Goal: Communication & Community: Answer question/provide support

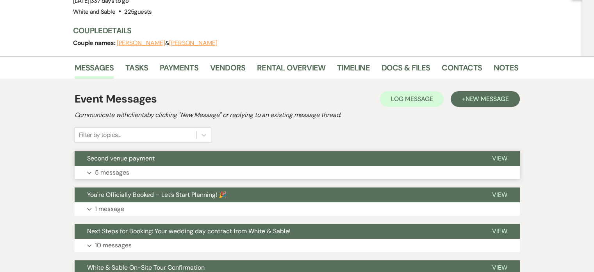
click at [108, 174] on p "5 messages" at bounding box center [112, 172] width 34 height 10
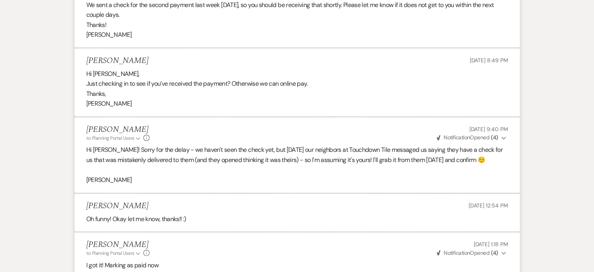
scroll to position [347, 0]
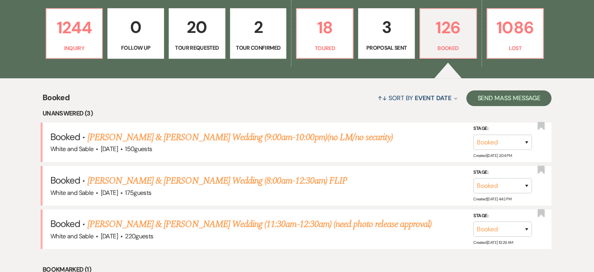
scroll to position [320, 0]
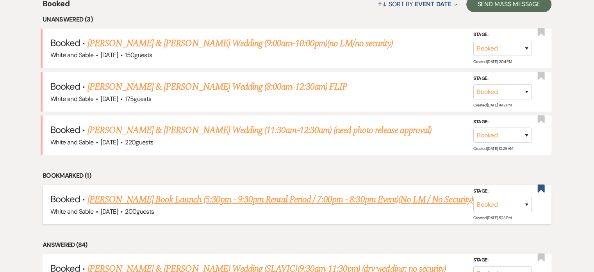
click at [194, 197] on link "Heidi Lee Anderson's Book Launch (5:30pm - 9:30pm Rental Period / 7:00pm - 8:30…" at bounding box center [281, 199] width 386 height 14
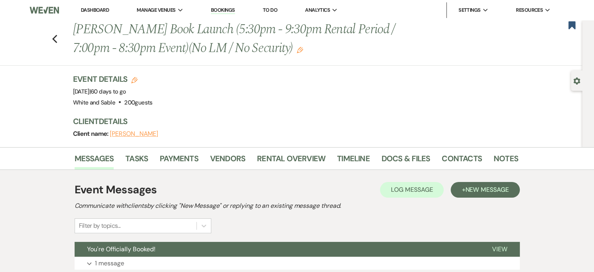
scroll to position [132, 0]
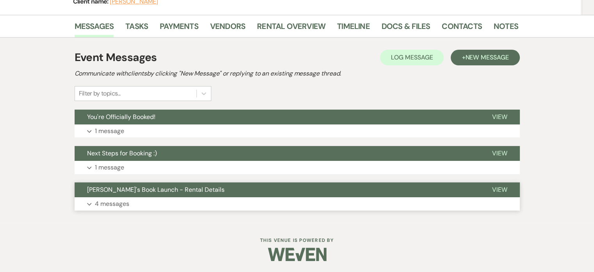
click at [103, 205] on p "4 messages" at bounding box center [112, 204] width 34 height 10
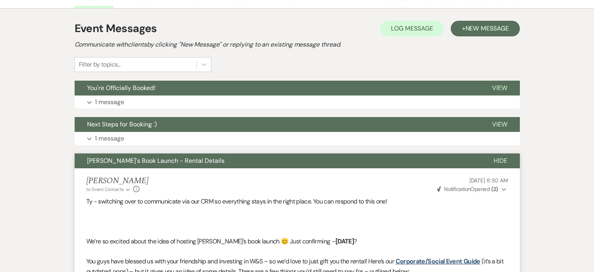
scroll to position [0, 0]
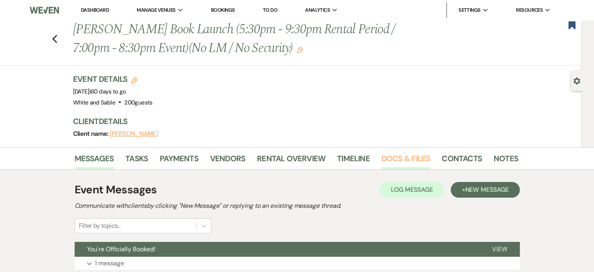
click at [405, 161] on link "Docs & Files" at bounding box center [406, 160] width 48 height 17
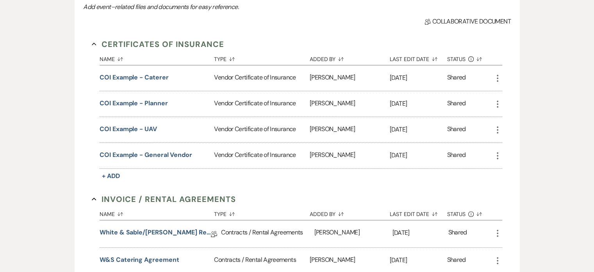
scroll to position [321, 0]
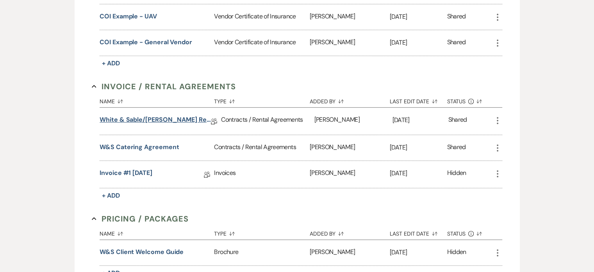
click at [127, 117] on link "White & Sable/Anderson Rental Agreement - 10.21.25" at bounding box center [155, 121] width 111 height 12
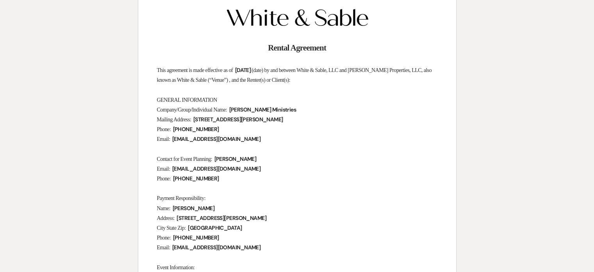
scroll to position [116, 0]
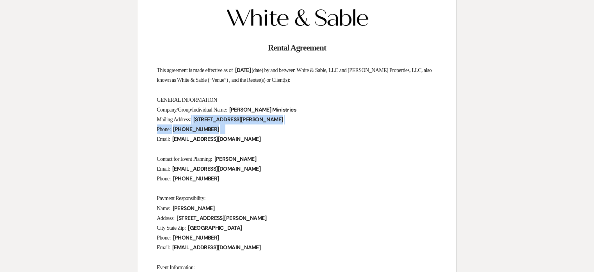
drag, startPoint x: 331, startPoint y: 125, endPoint x: 199, endPoint y: 118, distance: 132.7
click at [329, 115] on p "Mailing Address: ﻿ 27017 Morgan Ave Chisago City, MN 55013 ﻿" at bounding box center [297, 120] width 281 height 10
drag, startPoint x: 306, startPoint y: 120, endPoint x: 196, endPoint y: 116, distance: 110.3
click at [196, 116] on p "Mailing Address: ﻿ 27017 Morgan Ave Chisago City, MN 55013 ﻿" at bounding box center [297, 120] width 281 height 10
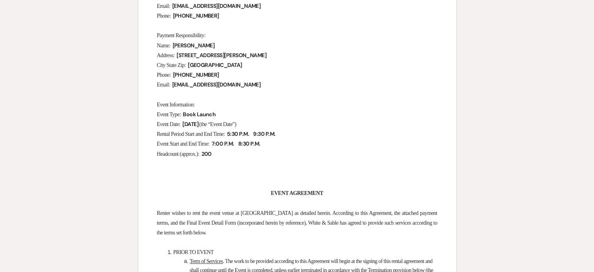
scroll to position [0, 0]
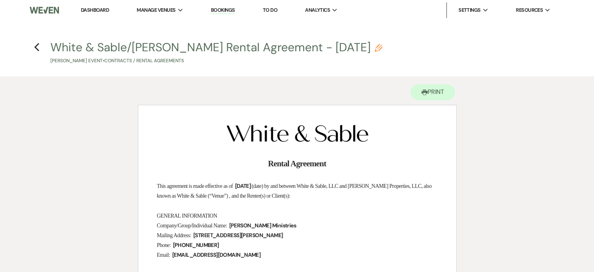
click at [29, 43] on h4 "Previous White & Sable/Anderson Rental Agreement - 10.21.25 Pencil Tyler Anders…" at bounding box center [297, 51] width 563 height 25
click at [32, 45] on h4 "Previous White & Sable/Anderson Rental Agreement - 10.21.25 Pencil Tyler Anders…" at bounding box center [297, 51] width 563 height 25
click at [41, 48] on h4 "Previous White & Sable/Anderson Rental Agreement - 10.21.25 Pencil Tyler Anders…" at bounding box center [297, 51] width 563 height 25
click at [34, 47] on icon "Previous" at bounding box center [37, 47] width 6 height 9
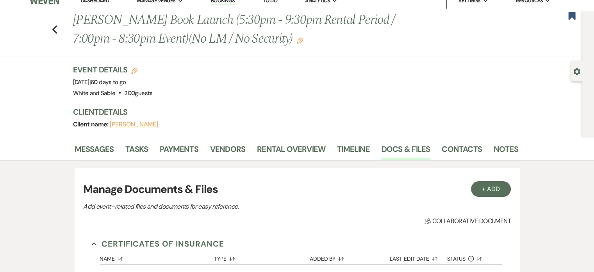
scroll to position [4, 0]
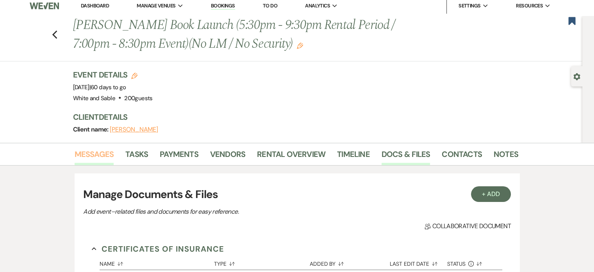
click at [92, 154] on link "Messages" at bounding box center [94, 156] width 39 height 17
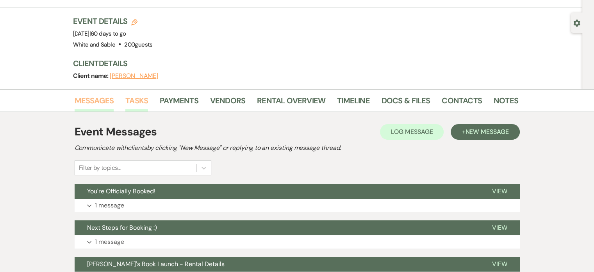
scroll to position [54, 0]
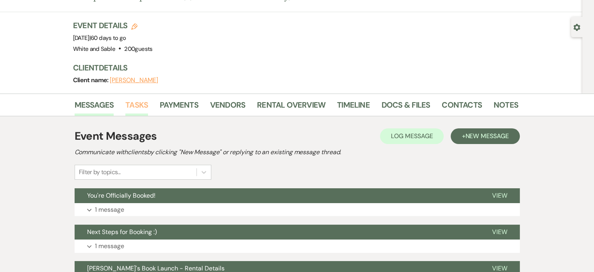
click at [141, 109] on link "Tasks" at bounding box center [136, 106] width 23 height 17
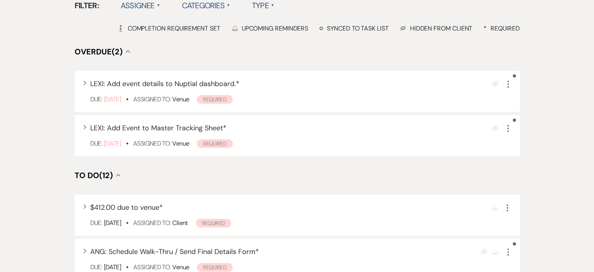
scroll to position [218, 0]
click at [508, 82] on use "button" at bounding box center [509, 83] width 2 height 7
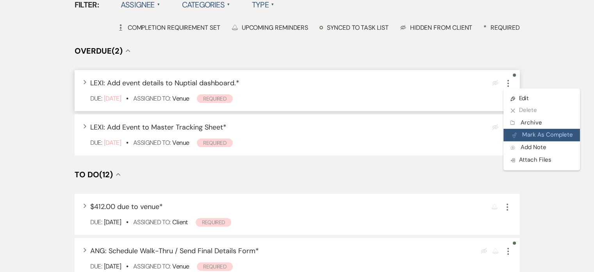
click at [528, 135] on button "Plan Portal Link Mark As Complete" at bounding box center [542, 135] width 77 height 13
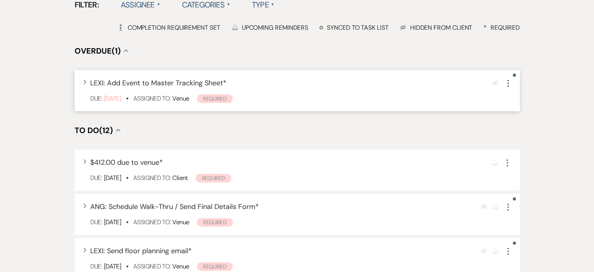
click at [507, 79] on icon "More" at bounding box center [508, 83] width 9 height 9
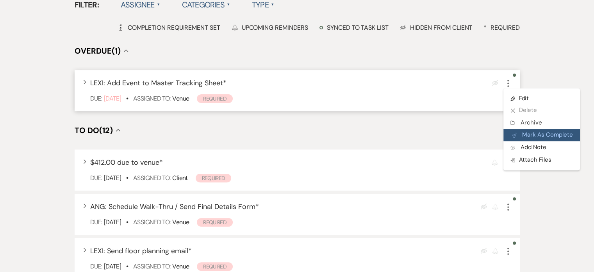
click at [526, 136] on button "Plan Portal Link Mark As Complete" at bounding box center [542, 135] width 77 height 13
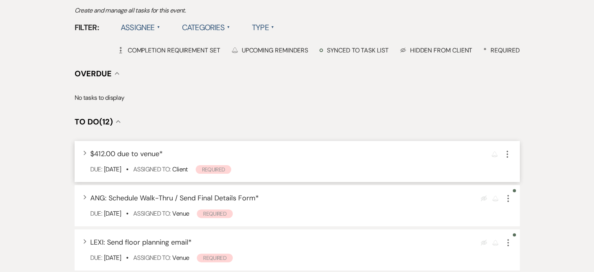
scroll to position [0, 0]
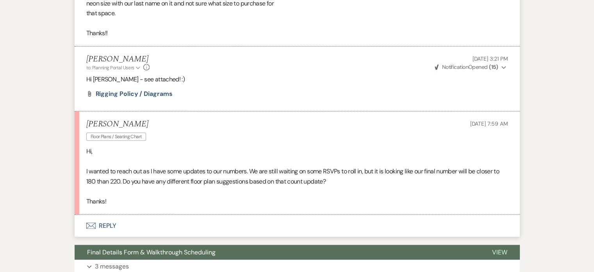
scroll to position [2076, 0]
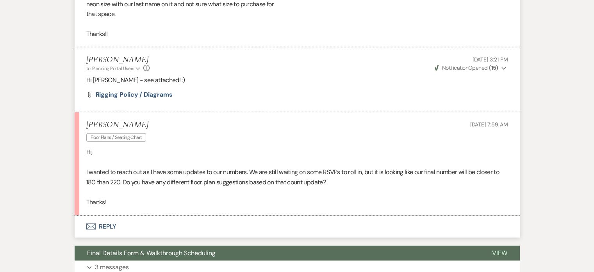
click at [111, 226] on button "Envelope Reply" at bounding box center [298, 226] width 446 height 22
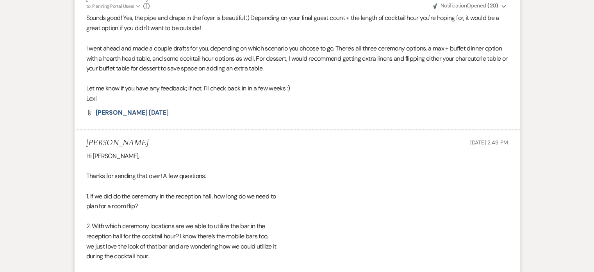
scroll to position [1451, 0]
click at [119, 109] on span "[PERSON_NAME] [DATE]" at bounding box center [132, 112] width 73 height 8
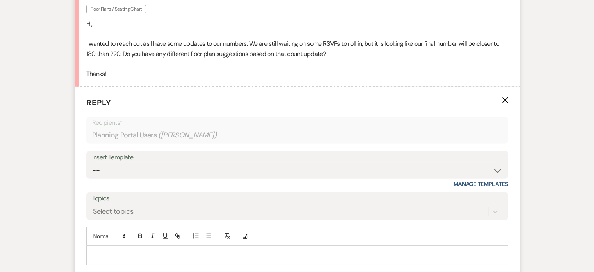
scroll to position [2271, 0]
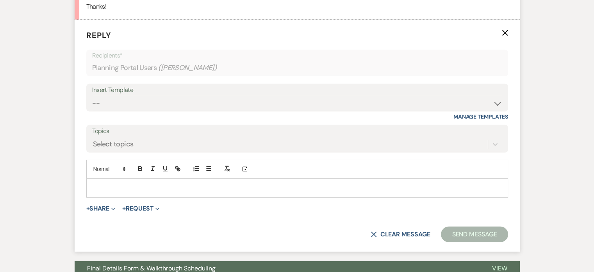
click at [99, 189] on p at bounding box center [298, 187] width 410 height 9
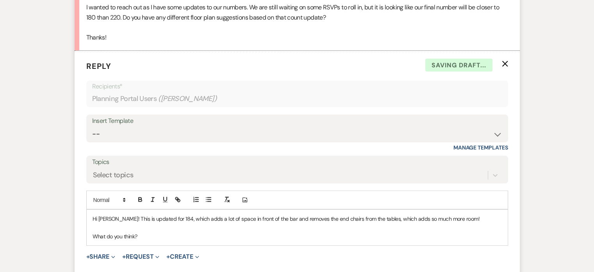
scroll to position [2323, 0]
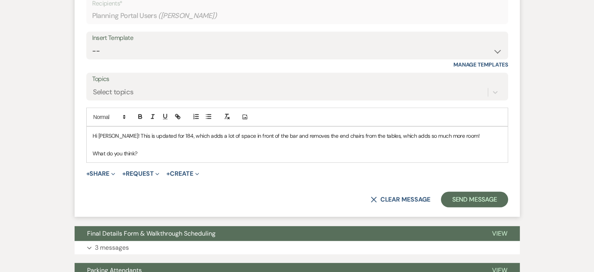
click at [105, 177] on form "Reply X Draft saved! Recipients* Planning Portal Users ( Hannah Vessey ) Insert…" at bounding box center [298, 92] width 446 height 249
click at [100, 175] on button "+ Share Expand" at bounding box center [100, 173] width 29 height 6
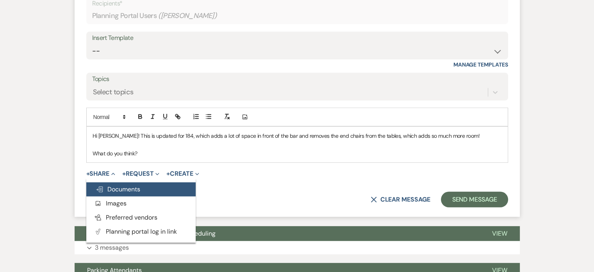
click at [125, 185] on span "Doc Upload Documents" at bounding box center [118, 189] width 45 height 8
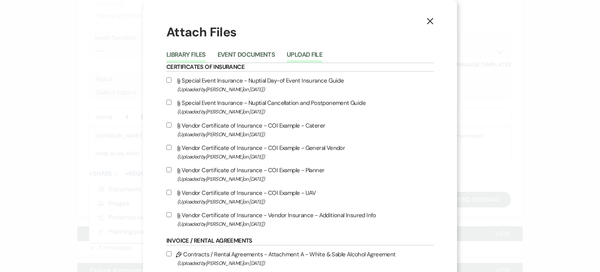
click at [308, 61] on button "Upload File" at bounding box center [305, 57] width 36 height 11
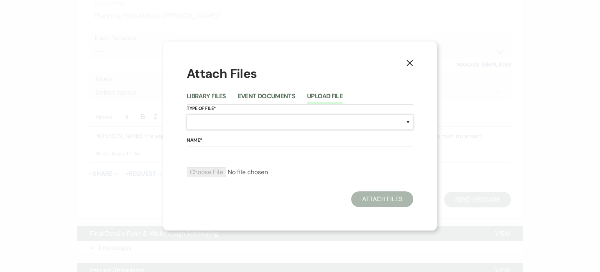
click at [205, 125] on select "Special Event Insurance Vendor Certificate of Insurance Contracts / Rental Agre…" at bounding box center [300, 122] width 227 height 15
select select "24"
click at [187, 115] on select "Special Event Insurance Vendor Certificate of Insurance Contracts / Rental Agre…" at bounding box center [300, 122] width 227 height 15
click at [212, 149] on input "Name*" at bounding box center [300, 153] width 227 height 15
type input "Dinner 184"
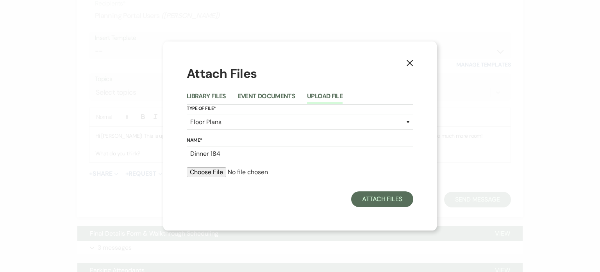
click at [208, 172] on input "file" at bounding box center [300, 171] width 227 height 9
type input "C:\fakepath\Dinner 184.pdf"
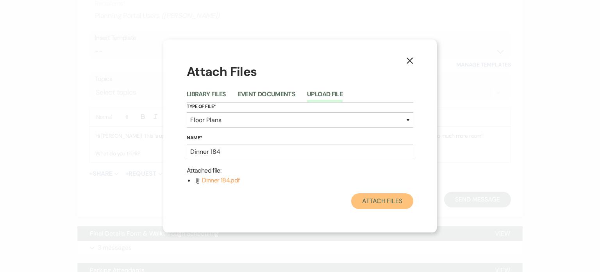
click at [380, 205] on button "Attach Files" at bounding box center [382, 201] width 62 height 16
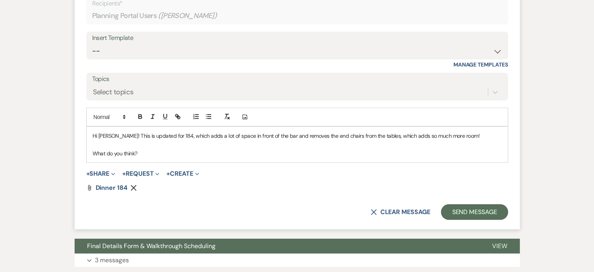
click at [175, 142] on p at bounding box center [298, 144] width 410 height 9
click at [275, 131] on p "Hi Hannah! This is updated for 184, which adds a lot of space in front of the b…" at bounding box center [298, 135] width 410 height 9
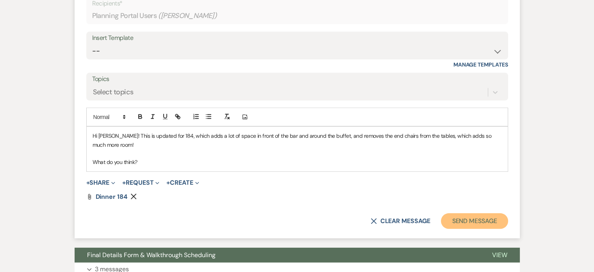
click at [474, 219] on button "Send Message" at bounding box center [474, 221] width 67 height 16
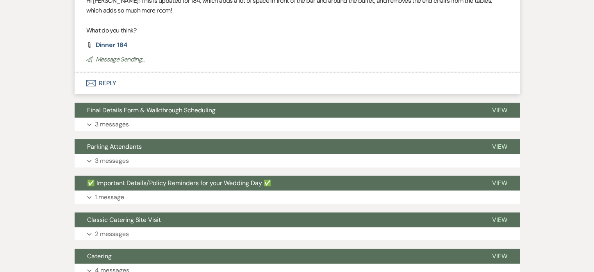
scroll to position [2428, 0]
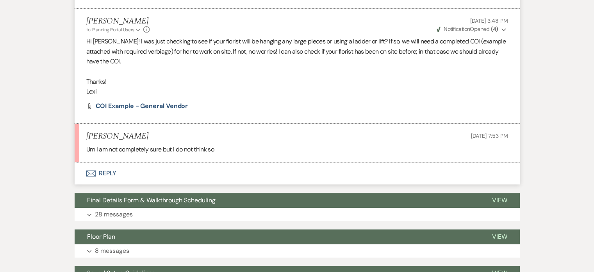
scroll to position [845, 0]
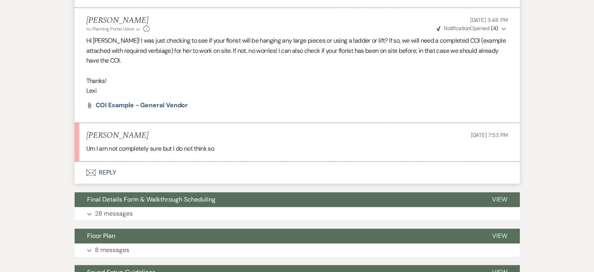
click at [103, 174] on button "Envelope Reply" at bounding box center [298, 172] width 446 height 22
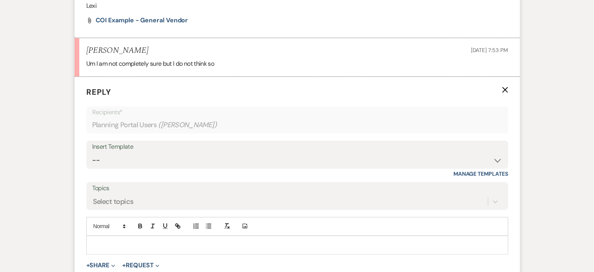
scroll to position [929, 0]
click at [119, 244] on p at bounding box center [298, 245] width 410 height 9
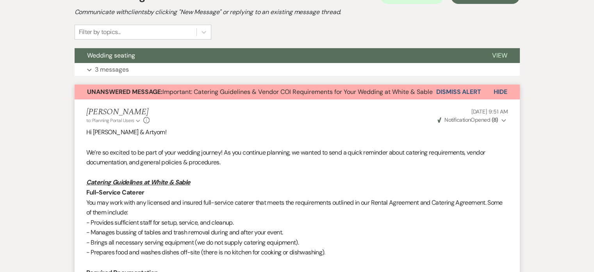
scroll to position [0, 0]
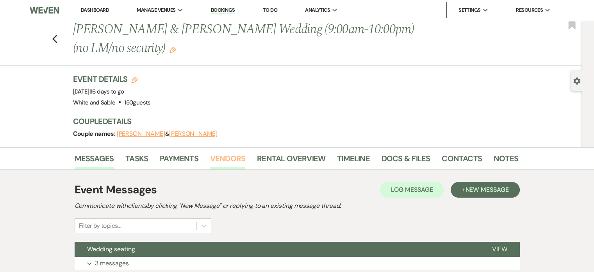
click at [236, 160] on link "Vendors" at bounding box center [227, 160] width 35 height 17
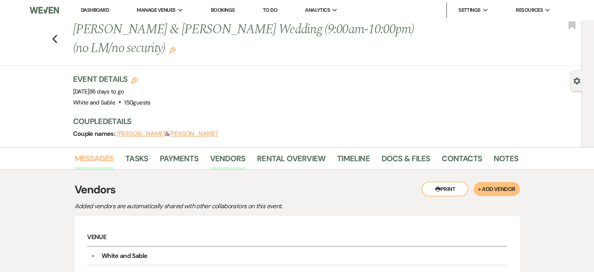
click at [95, 161] on link "Messages" at bounding box center [94, 160] width 39 height 17
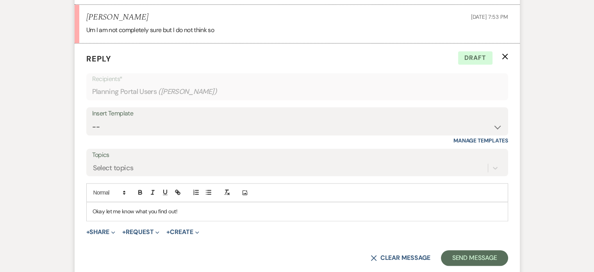
scroll to position [927, 0]
click at [246, 213] on p "Okay let me know what you find out!" at bounding box center [298, 210] width 410 height 9
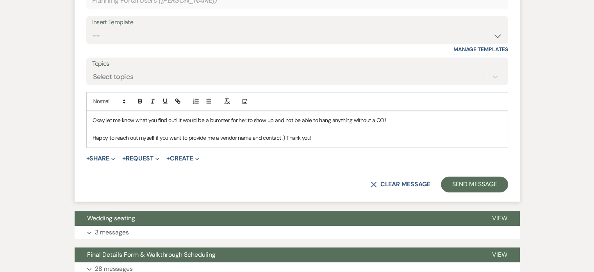
scroll to position [1021, 0]
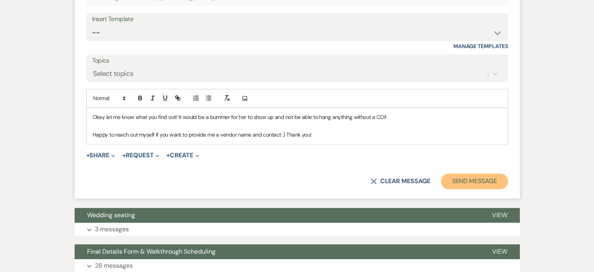
click at [458, 179] on button "Send Message" at bounding box center [474, 181] width 67 height 16
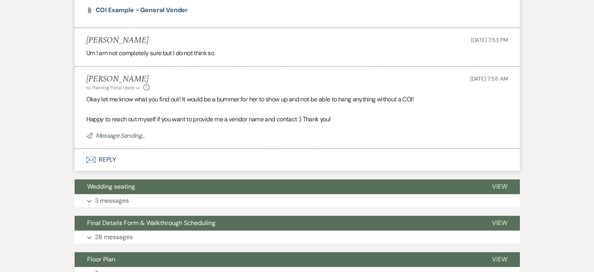
scroll to position [903, 0]
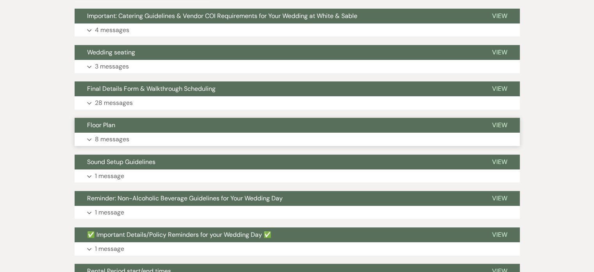
click at [108, 137] on p "8 messages" at bounding box center [112, 139] width 34 height 10
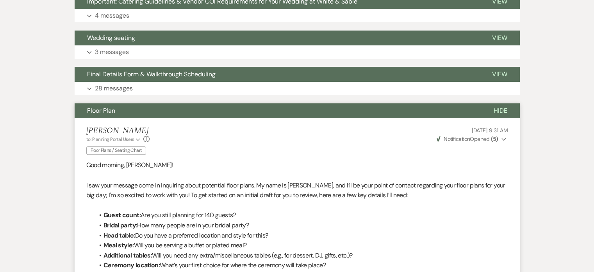
scroll to position [247, 0]
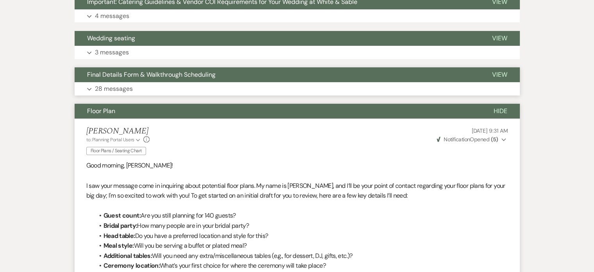
click at [114, 93] on button "Expand 28 messages" at bounding box center [298, 88] width 446 height 13
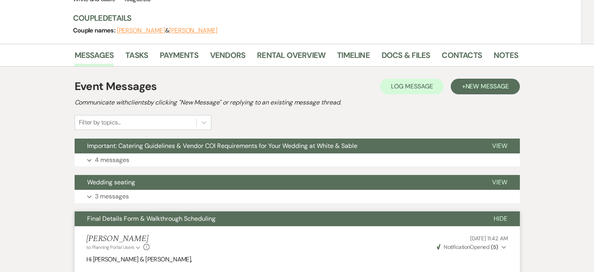
scroll to position [101, 0]
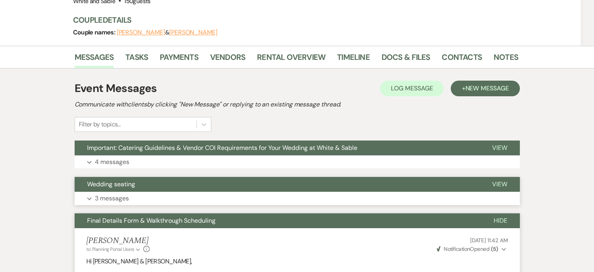
click at [99, 196] on p "3 messages" at bounding box center [112, 198] width 34 height 10
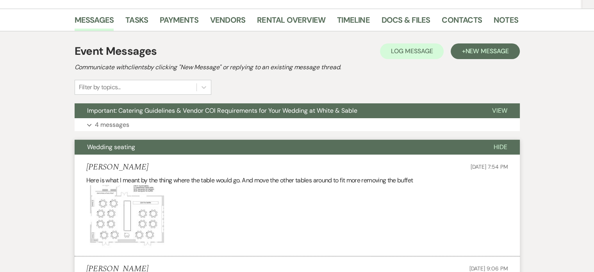
scroll to position [0, 0]
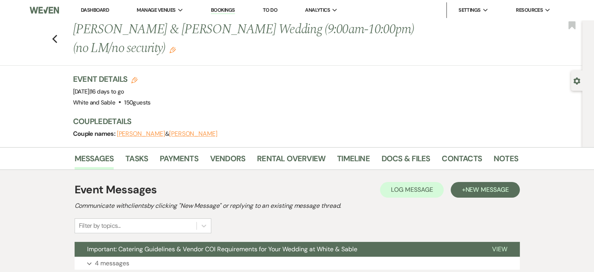
click at [61, 32] on div "Previous Veronika Okhman & Artyom Amelchenko's Wedding (9:00am-10:00pm)(no LM/n…" at bounding box center [289, 42] width 587 height 45
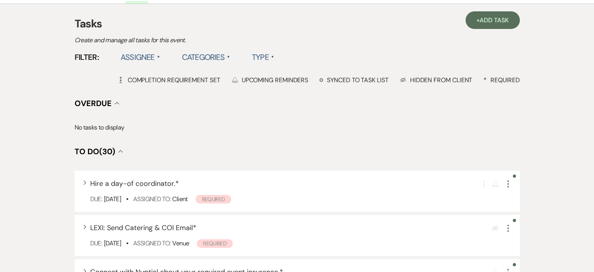
scroll to position [92, 0]
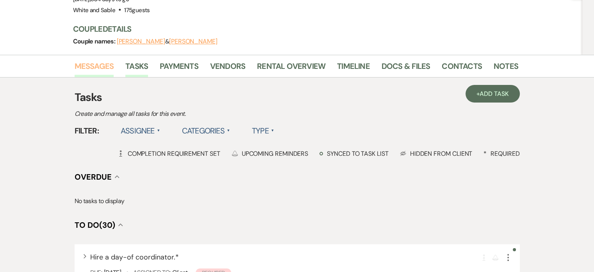
click at [90, 60] on link "Messages" at bounding box center [94, 68] width 39 height 17
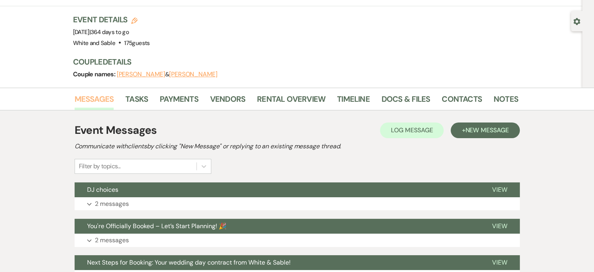
scroll to position [60, 0]
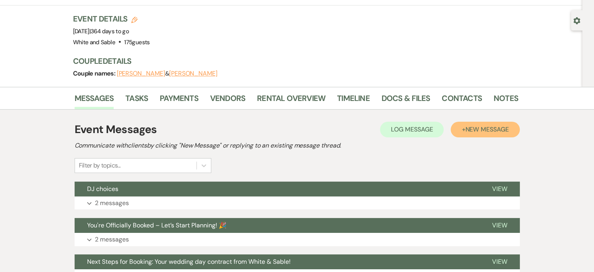
click at [478, 125] on span "New Message" at bounding box center [486, 129] width 43 height 8
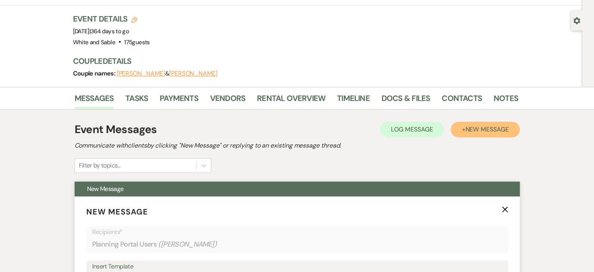
scroll to position [209, 0]
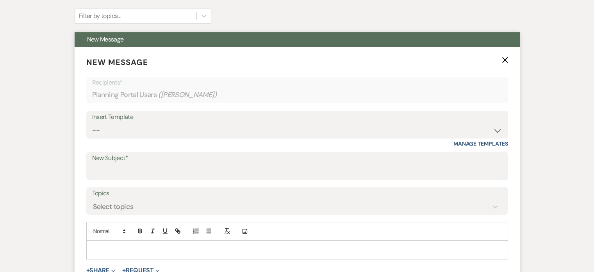
click at [139, 111] on div "Insert Template" at bounding box center [297, 116] width 410 height 11
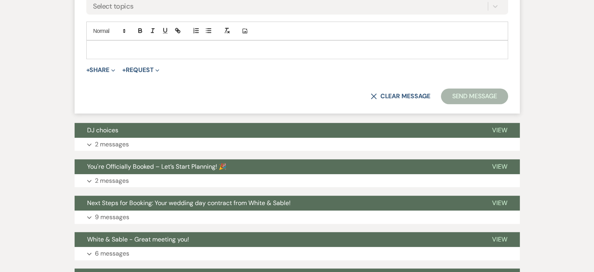
scroll to position [428, 0]
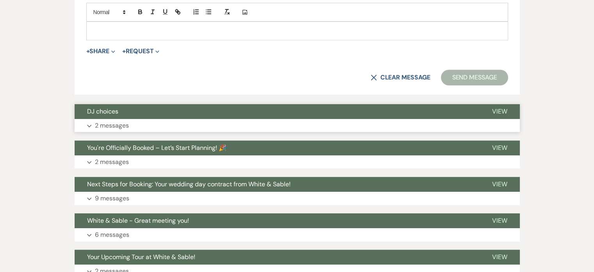
click at [113, 120] on p "2 messages" at bounding box center [112, 125] width 34 height 10
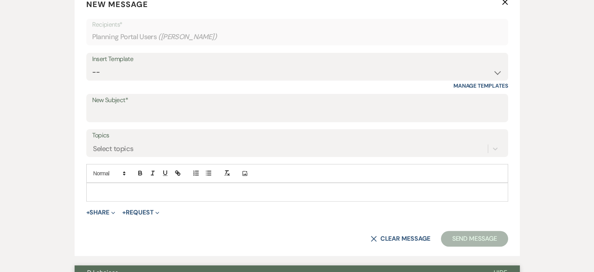
scroll to position [218, 0]
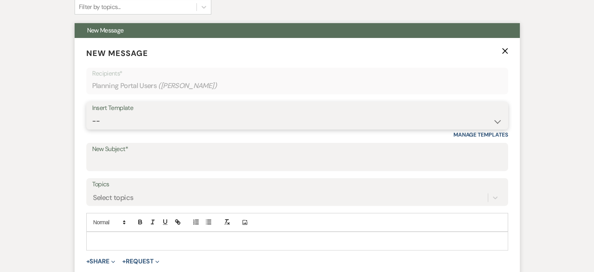
click at [109, 113] on select "-- Inquiry Response (Venue Guide) Schedule - Venue Tour Appt Confirmation Sched…" at bounding box center [297, 120] width 410 height 15
select select "4585"
click at [92, 113] on select "-- Inquiry Response (Venue Guide) Schedule - Venue Tour Appt Confirmation Sched…" at bounding box center [297, 120] width 410 height 15
type input "Important: Catering Guidelines & Vendor COI Requirements for Your Wedding at Wh…"
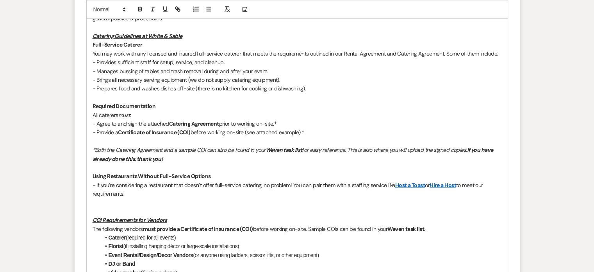
scroll to position [486, 0]
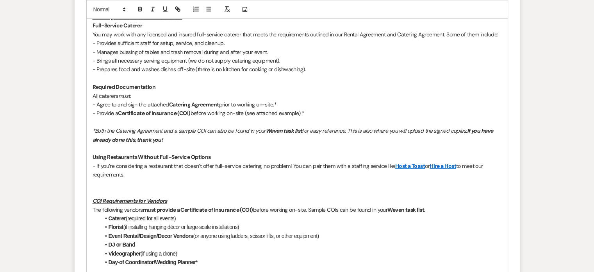
click at [117, 179] on p at bounding box center [298, 183] width 410 height 9
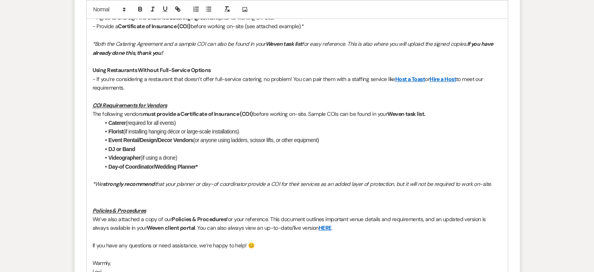
scroll to position [574, 0]
click at [118, 196] on p at bounding box center [298, 200] width 410 height 9
click at [100, 196] on p at bounding box center [298, 200] width 410 height 9
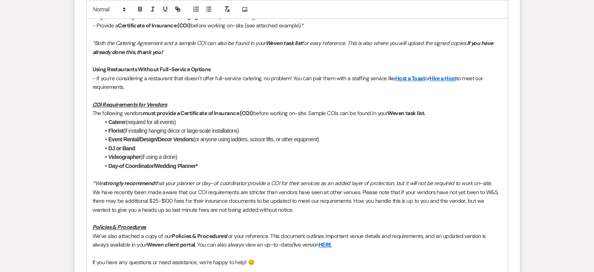
click at [92, 173] on div "Hi [PERSON_NAME] & [PERSON_NAME]! We’re so excited to be part of your wedding j…" at bounding box center [297, 86] width 421 height 421
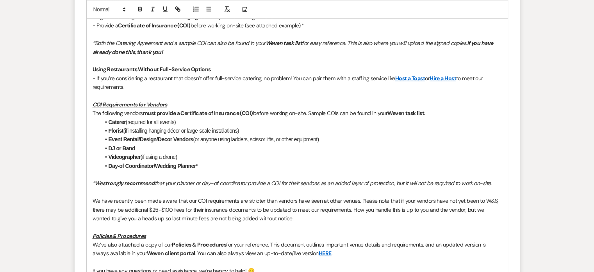
click at [125, 196] on p "We have recently been made aware that our COI requirements are stricter than ve…" at bounding box center [298, 209] width 410 height 26
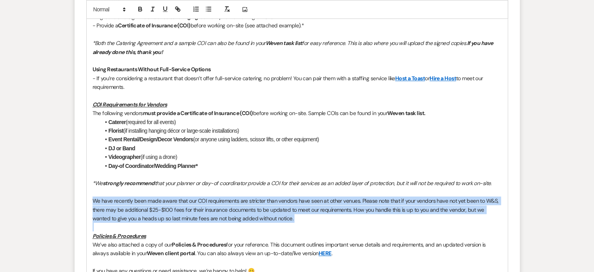
click at [125, 196] on p "We have recently been made aware that our COI requirements are stricter than ve…" at bounding box center [298, 209] width 410 height 26
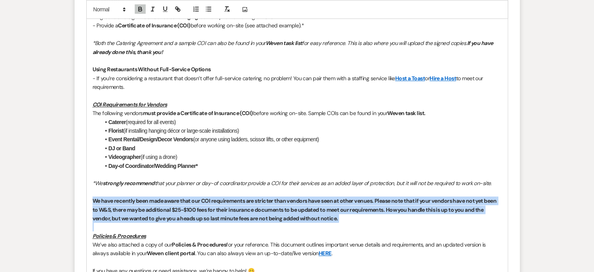
click at [278, 196] on p "We have recently been made aware that our COI requirements are stricter than ve…" at bounding box center [298, 209] width 410 height 26
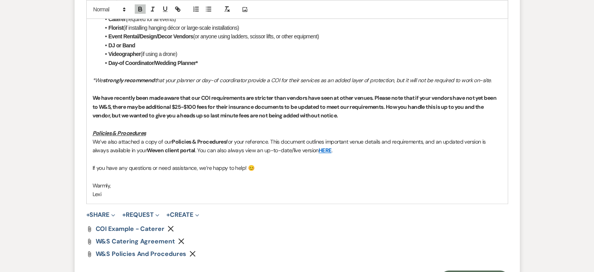
scroll to position [686, 0]
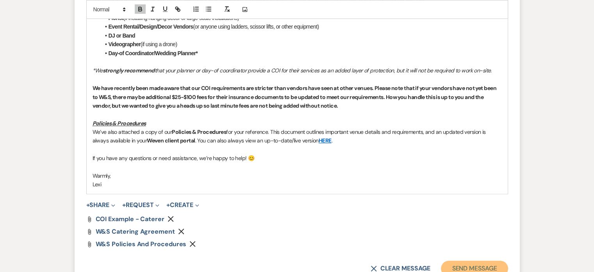
click at [452, 260] on button "Send Message" at bounding box center [474, 268] width 67 height 16
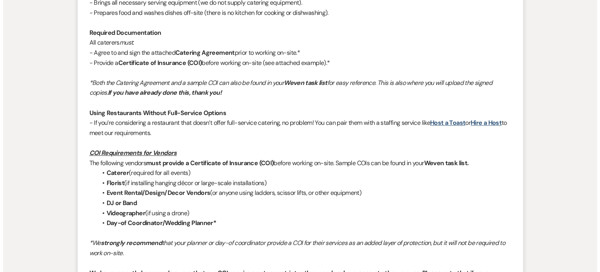
scroll to position [0, 0]
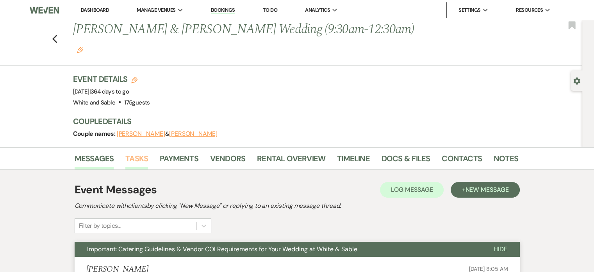
click at [133, 152] on link "Tasks" at bounding box center [136, 160] width 23 height 17
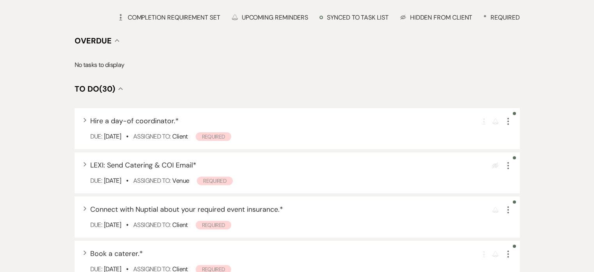
scroll to position [242, 0]
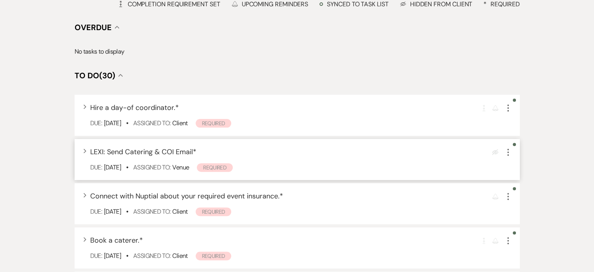
click at [507, 147] on icon "More" at bounding box center [508, 151] width 9 height 9
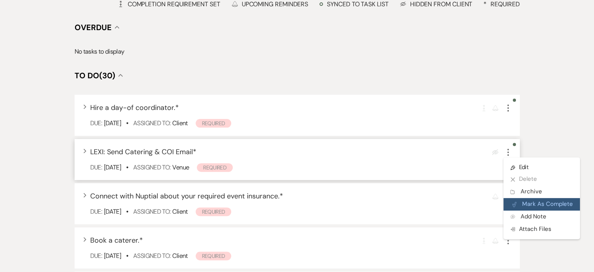
click at [530, 198] on button "Plan Portal Link Mark As Complete" at bounding box center [542, 204] width 77 height 13
